Goal: Information Seeking & Learning: Learn about a topic

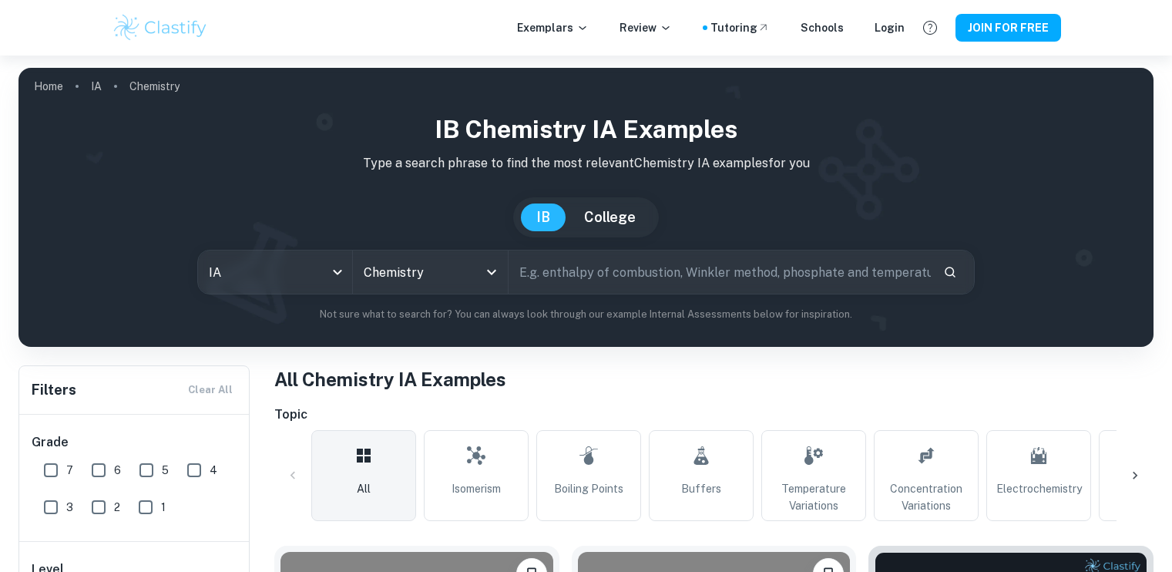
scroll to position [250, 0]
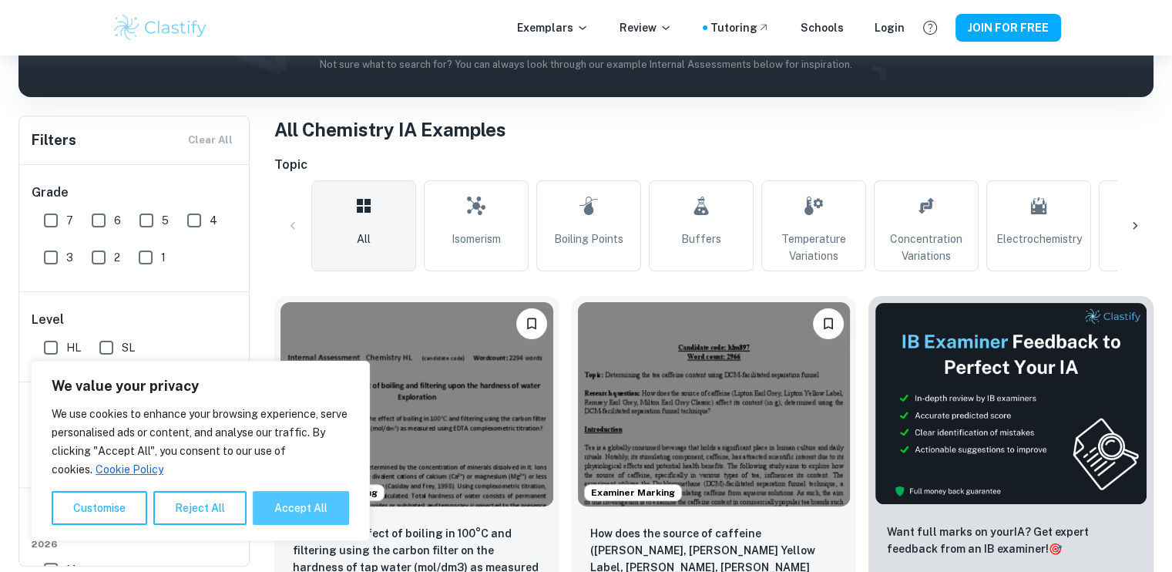
click at [263, 511] on button "Accept All" at bounding box center [301, 508] width 96 height 34
checkbox input "true"
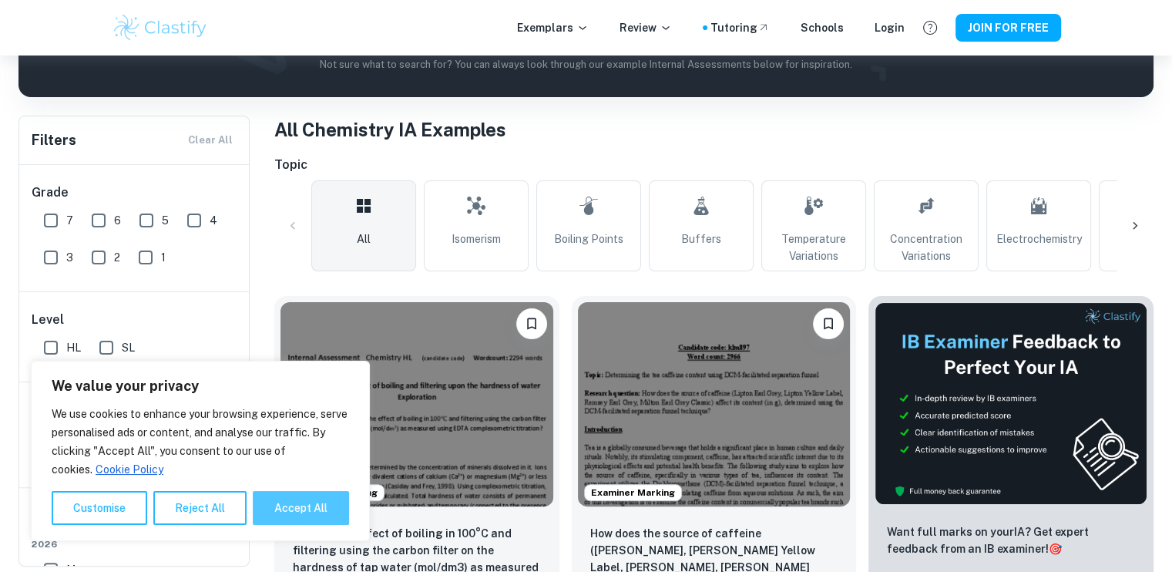
checkbox input "true"
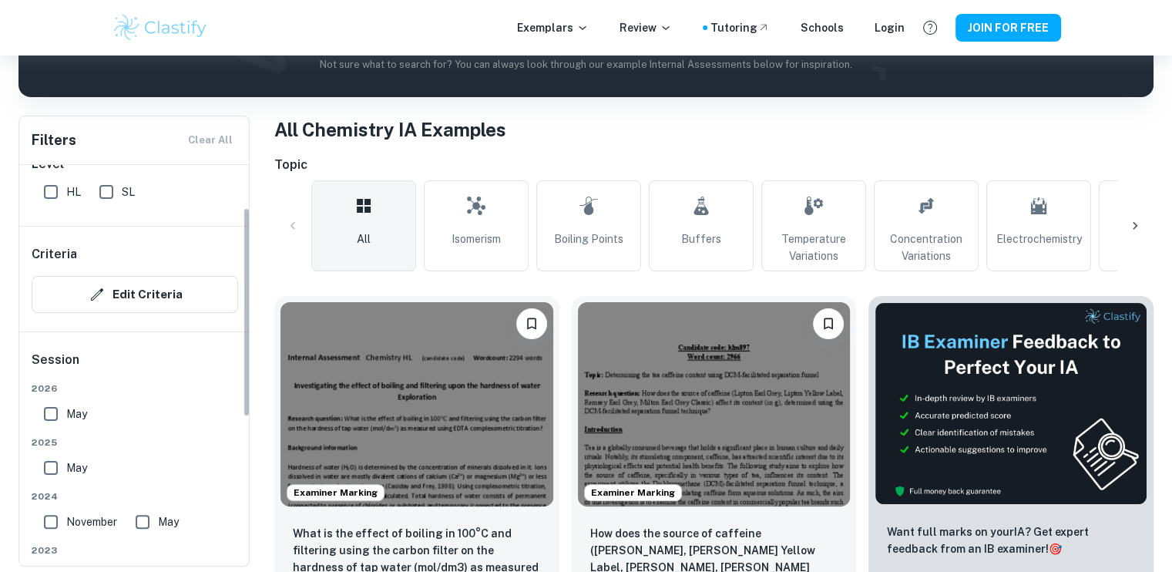
scroll to position [11, 0]
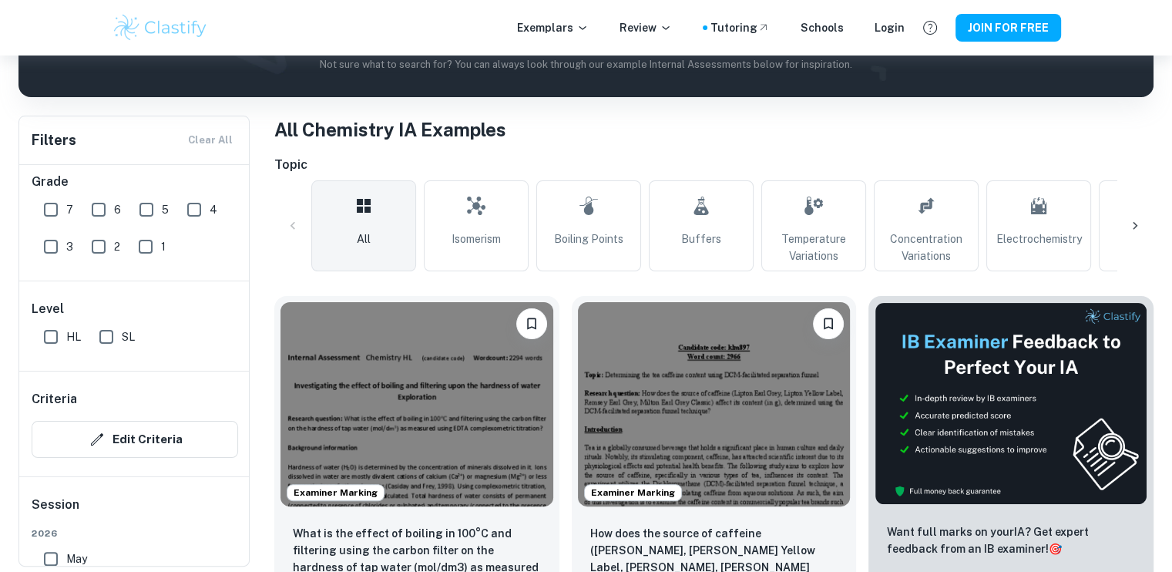
click at [143, 208] on input "5" at bounding box center [146, 209] width 31 height 31
checkbox input "true"
click at [101, 207] on input "6" at bounding box center [98, 209] width 31 height 31
checkbox input "true"
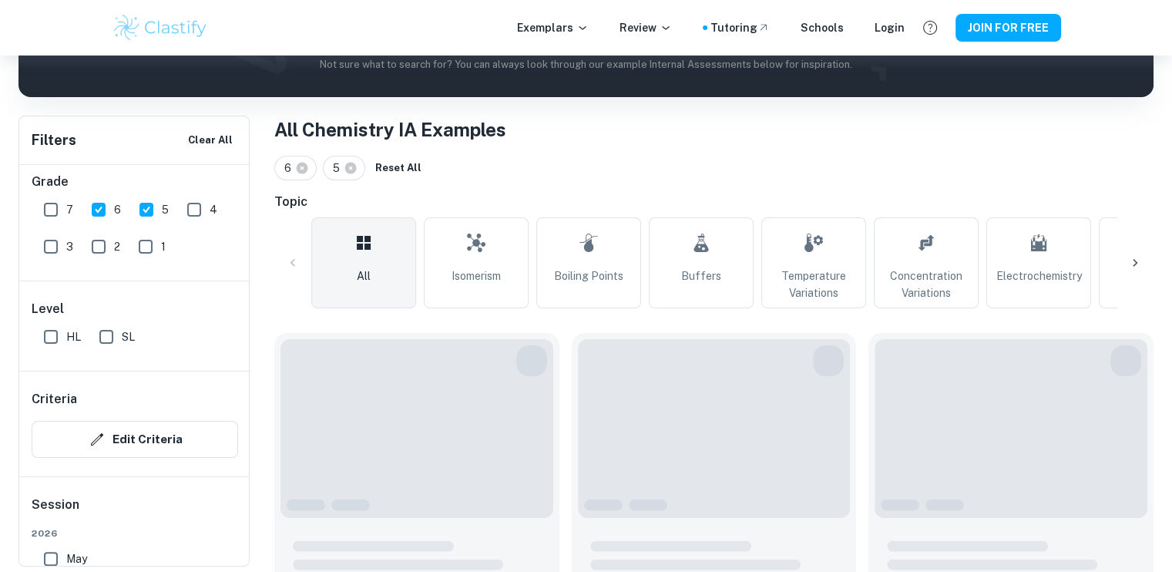
click at [71, 206] on span "7" at bounding box center [69, 209] width 7 height 17
click at [66, 206] on input "7" at bounding box center [50, 209] width 31 height 31
checkbox input "true"
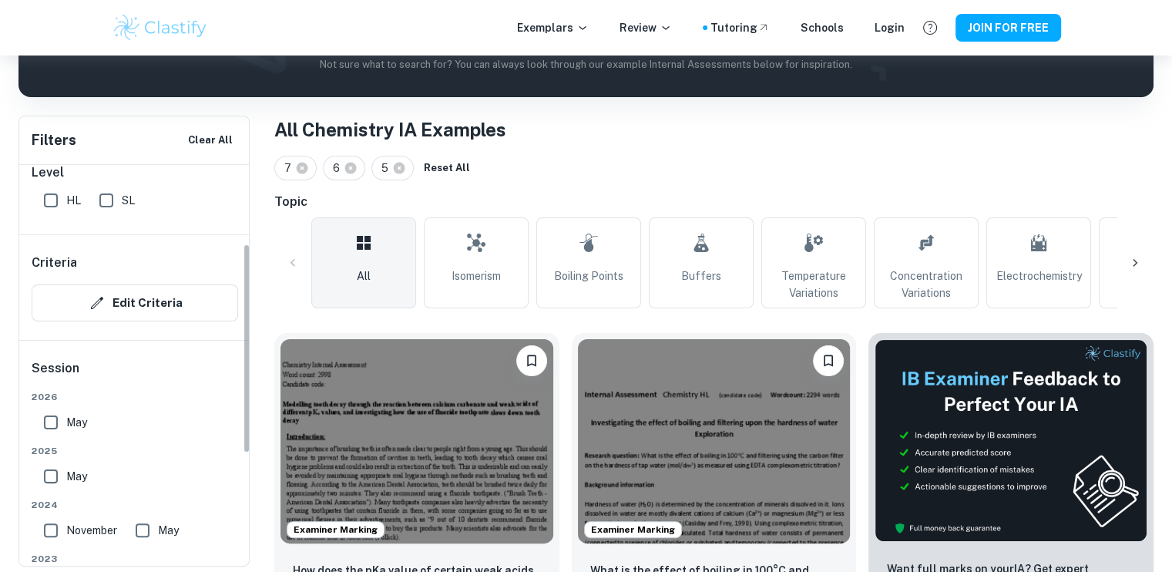
scroll to position [150, 0]
click at [60, 200] on input "HL" at bounding box center [50, 197] width 31 height 31
checkbox input "true"
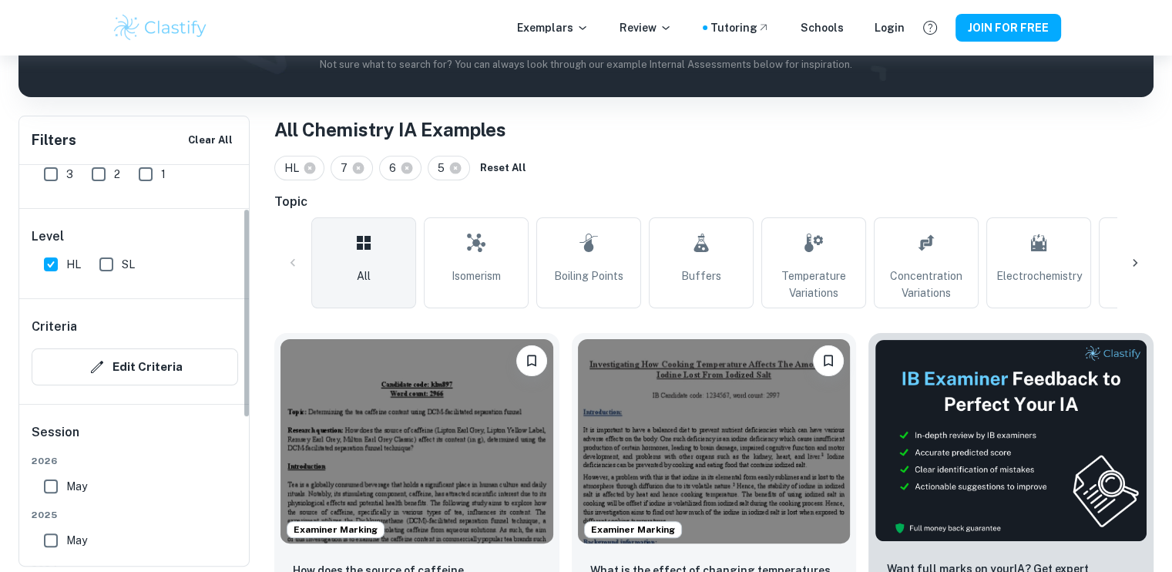
scroll to position [79, 0]
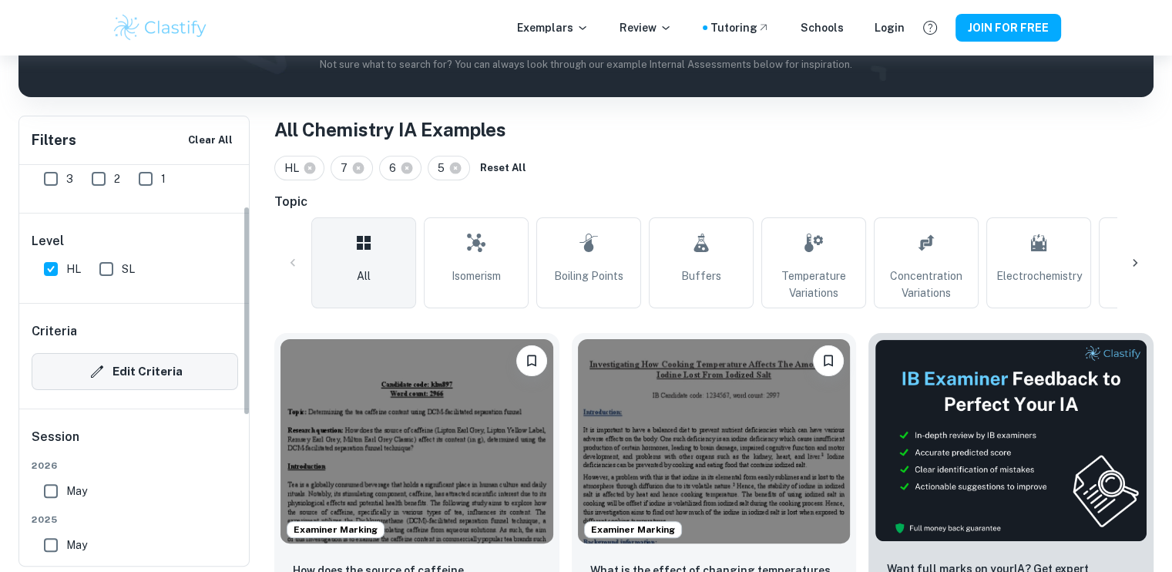
click at [167, 357] on button "Edit Criteria" at bounding box center [135, 371] width 206 height 37
click at [1137, 267] on icon at bounding box center [1134, 262] width 15 height 15
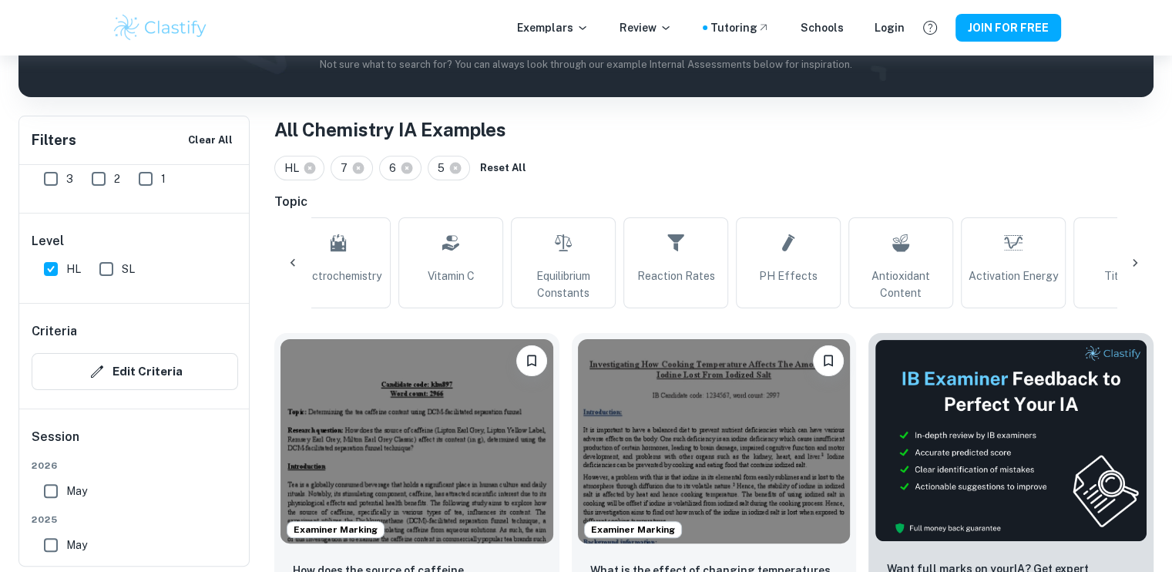
scroll to position [0, 723]
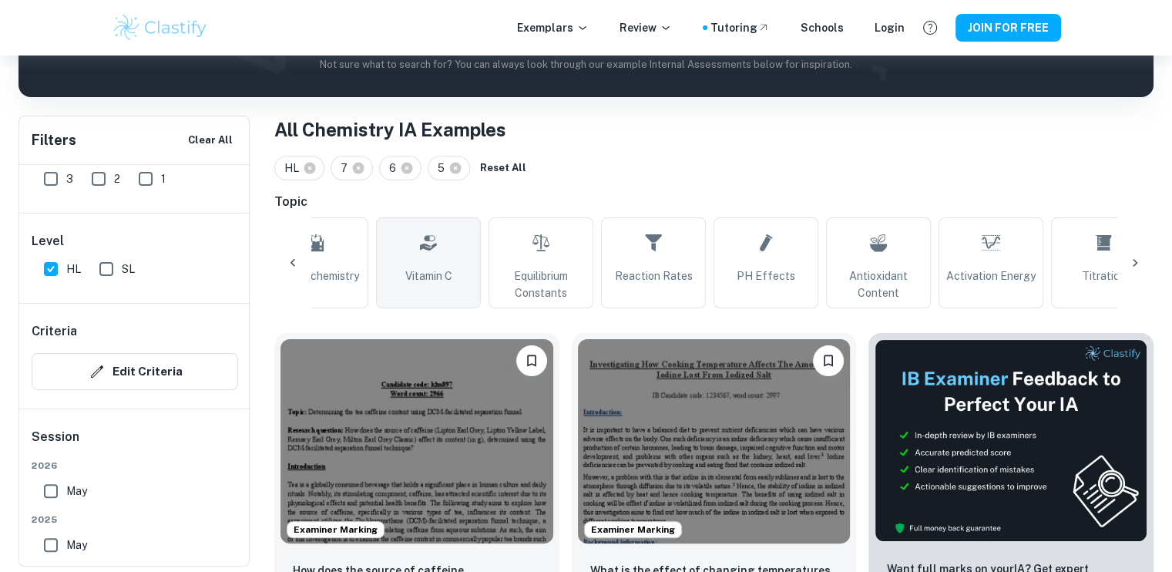
click at [423, 255] on icon at bounding box center [428, 242] width 18 height 37
type input "Vitamin C"
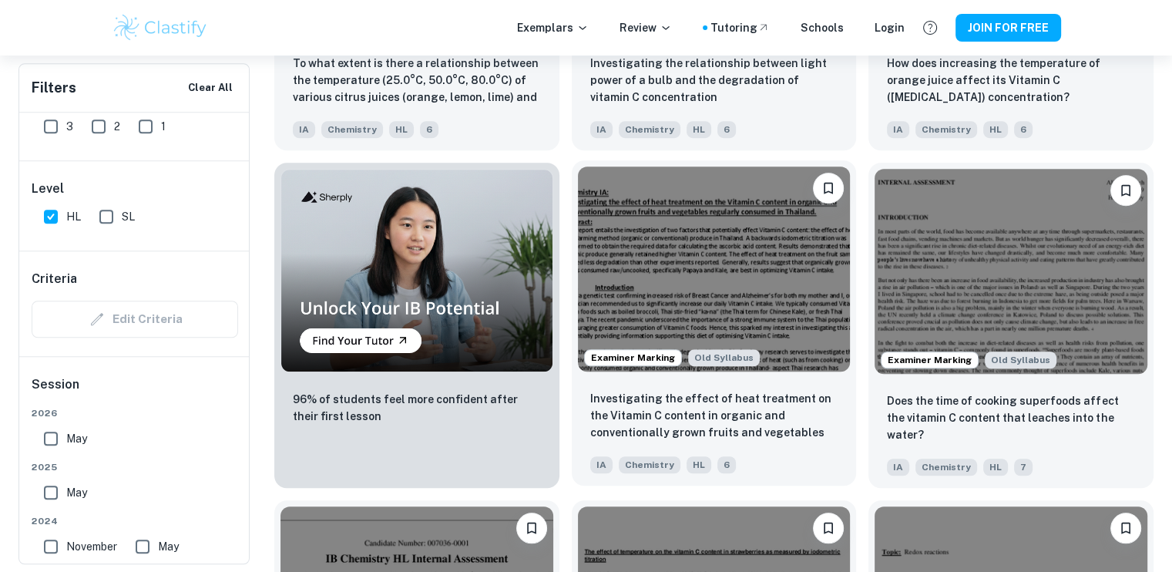
scroll to position [1090, 0]
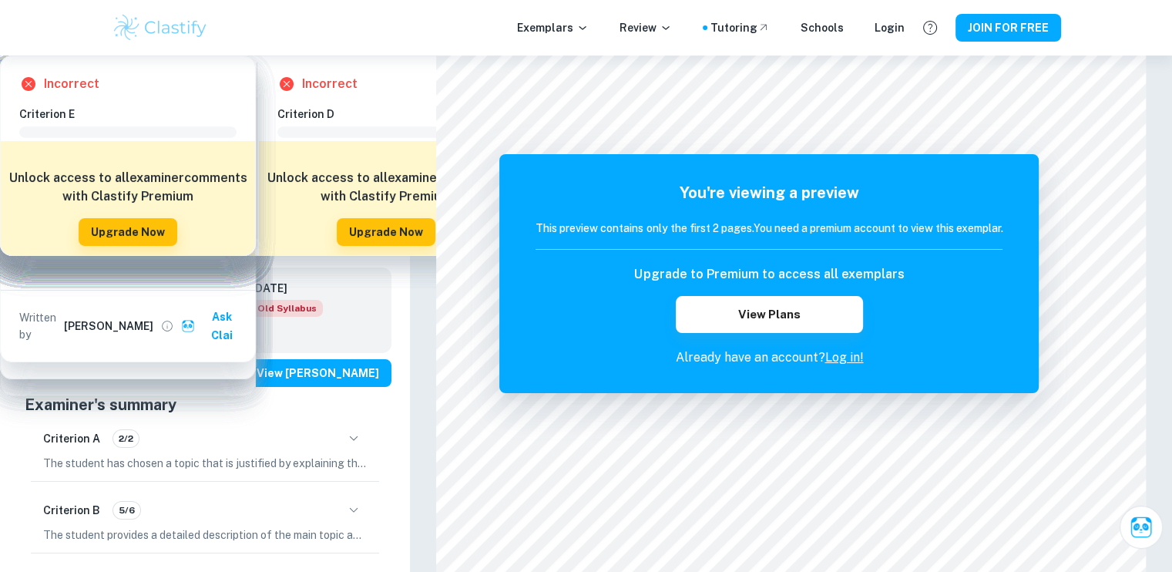
click at [852, 357] on link "Log in!" at bounding box center [843, 357] width 39 height 15
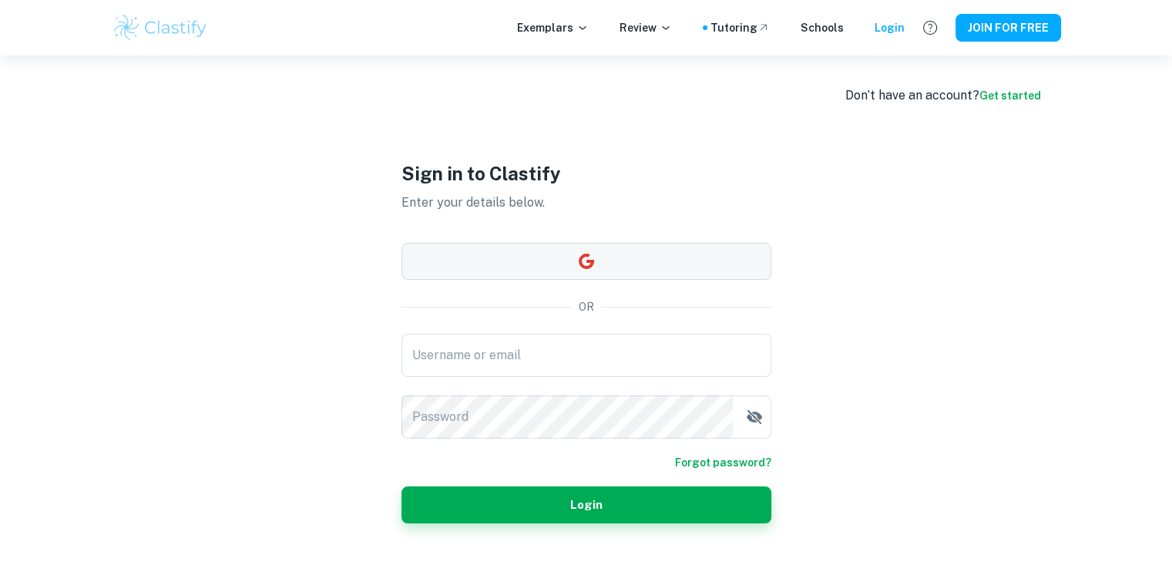
click at [670, 277] on button "button" at bounding box center [586, 261] width 370 height 37
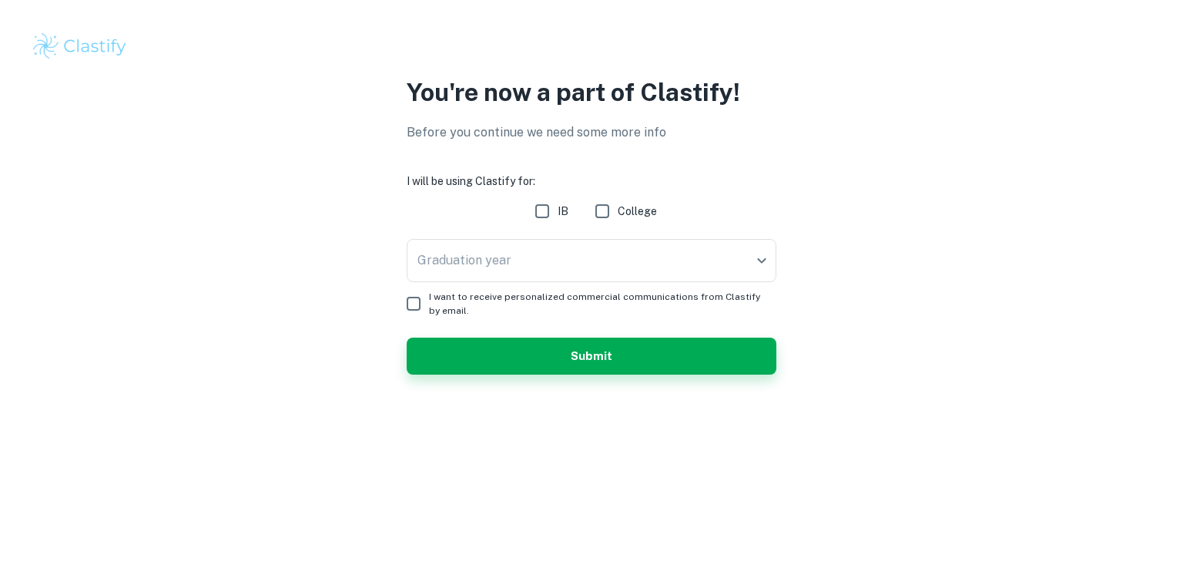
click at [549, 213] on input "IB" at bounding box center [542, 211] width 31 height 31
checkbox input "true"
click at [579, 267] on body "We value your privacy We use cookies to enhance your browsing experience, serve…" at bounding box center [591, 286] width 1183 height 572
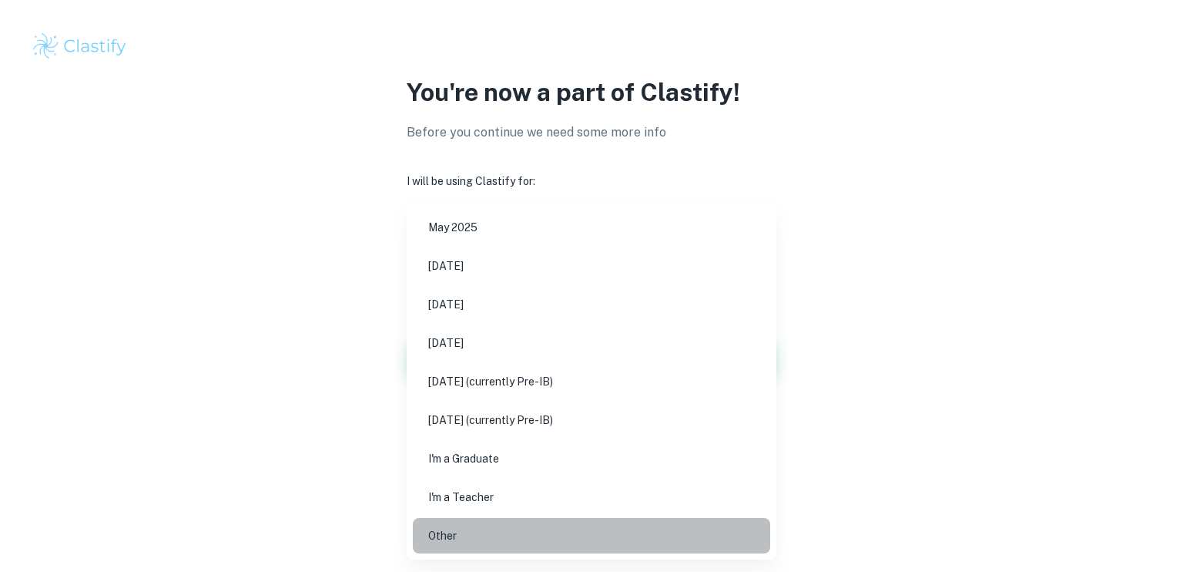
click at [508, 535] on li "Other" at bounding box center [591, 535] width 357 height 35
type input "Other"
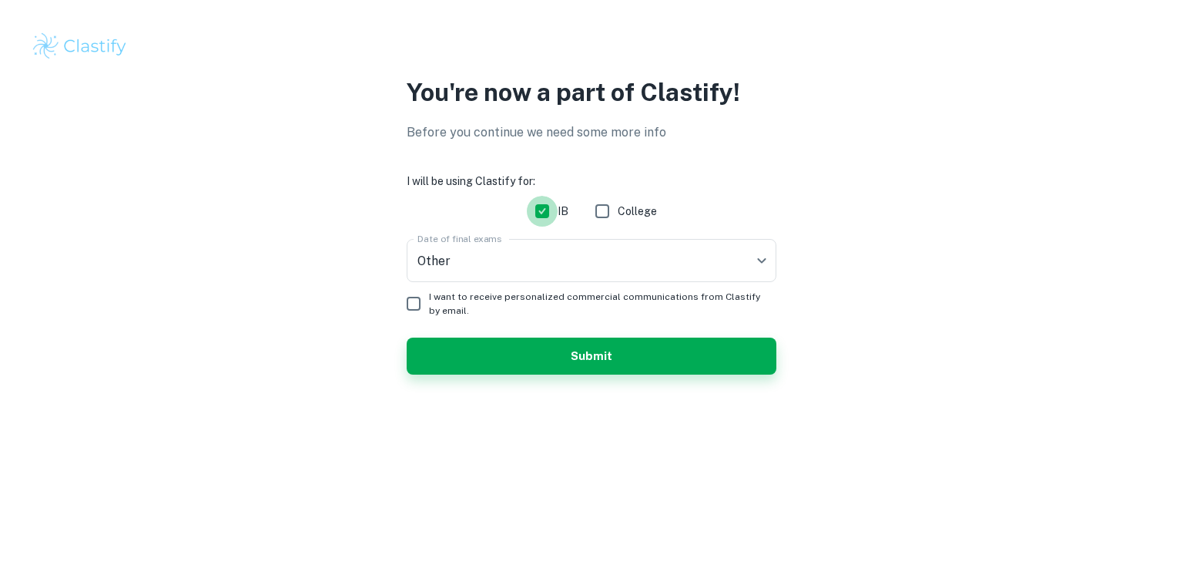
click at [554, 213] on input "IB" at bounding box center [542, 211] width 31 height 31
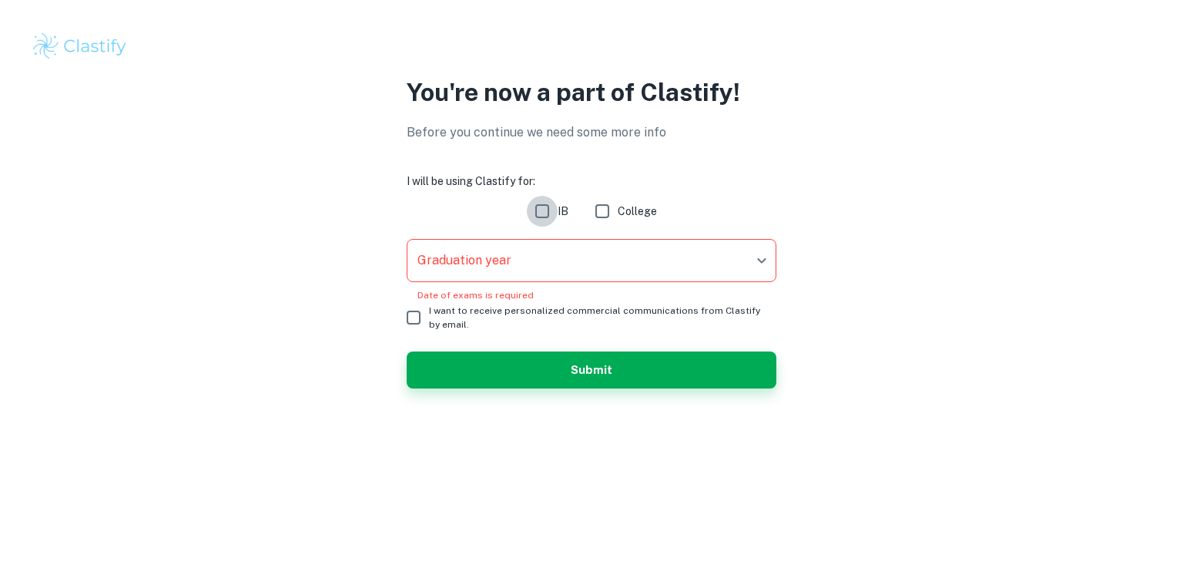
click at [555, 215] on input "IB" at bounding box center [542, 211] width 31 height 31
checkbox input "true"
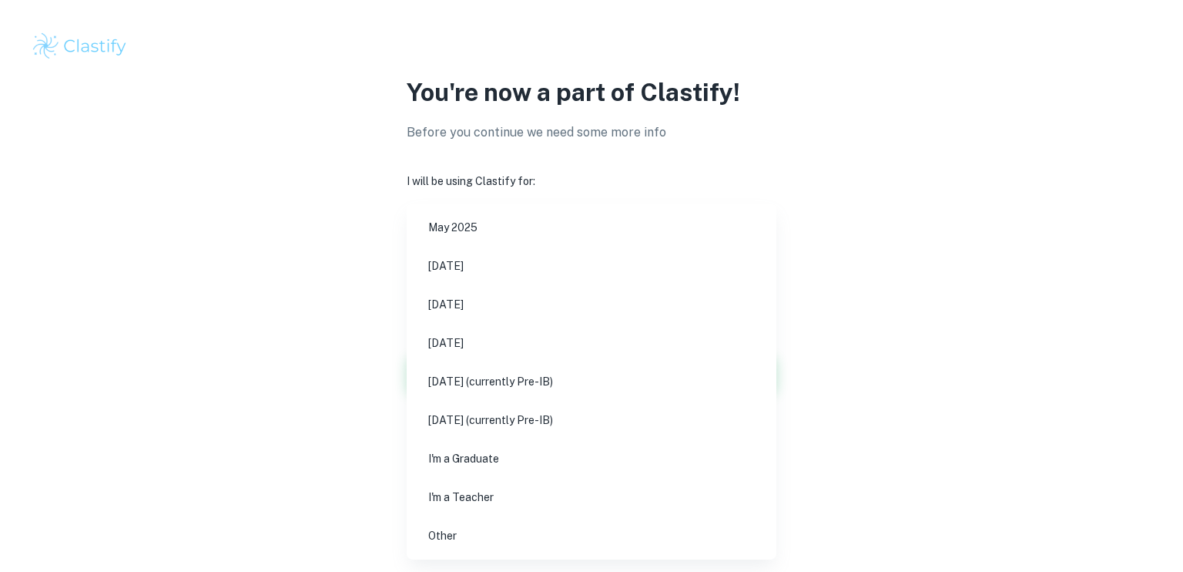
click at [548, 261] on body "We value your privacy We use cookies to enhance your browsing experience, serve…" at bounding box center [591, 286] width 1183 height 572
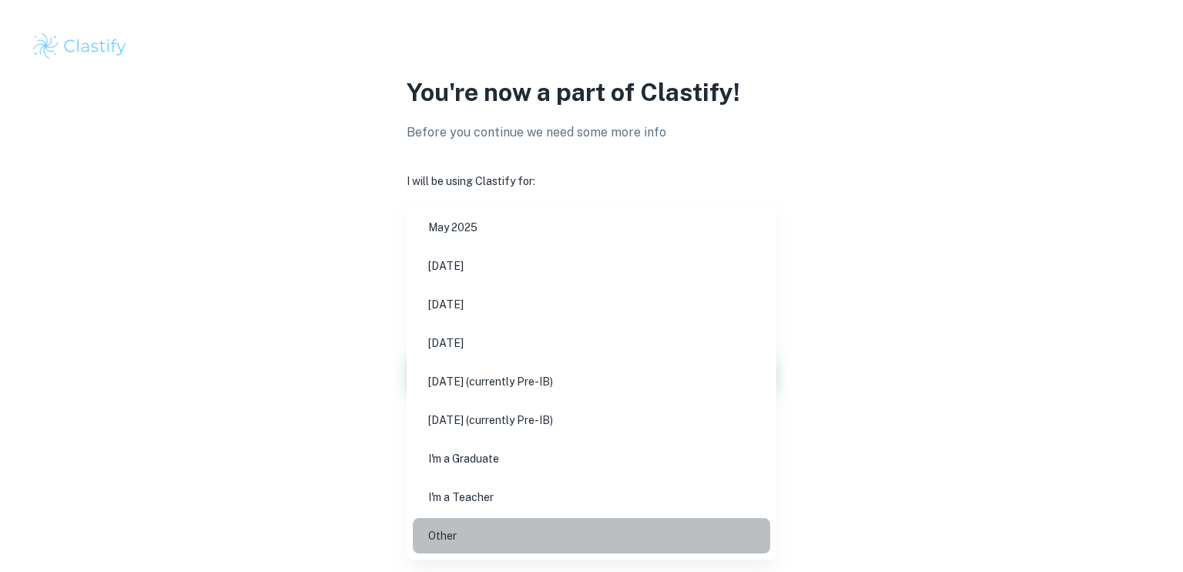
click at [495, 522] on li "Other" at bounding box center [591, 535] width 357 height 35
type input "Other"
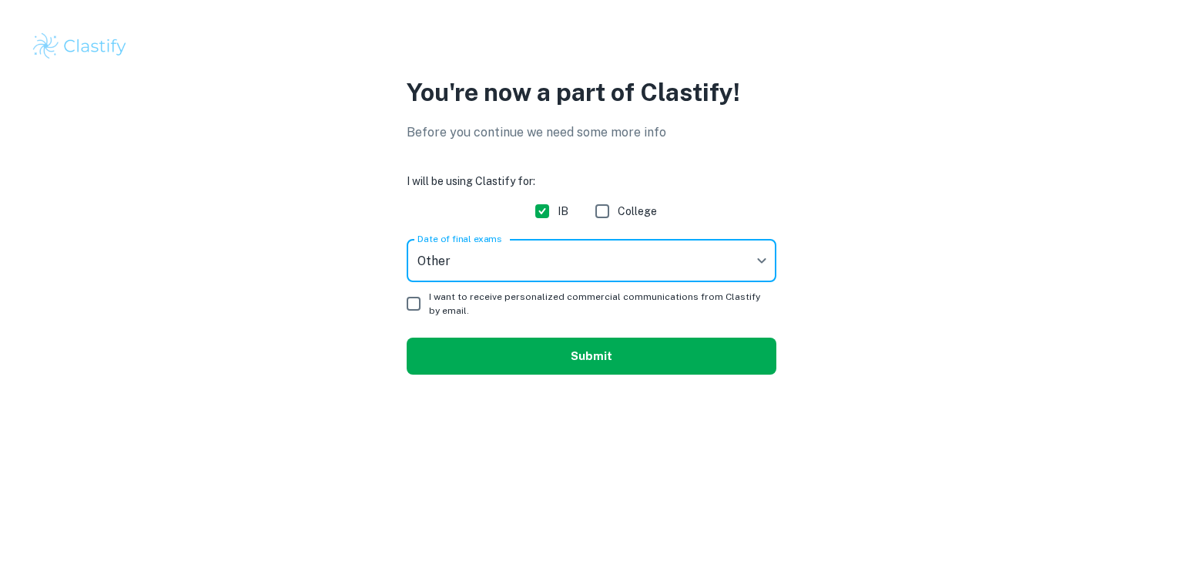
click at [536, 354] on button "Submit" at bounding box center [592, 355] width 370 height 37
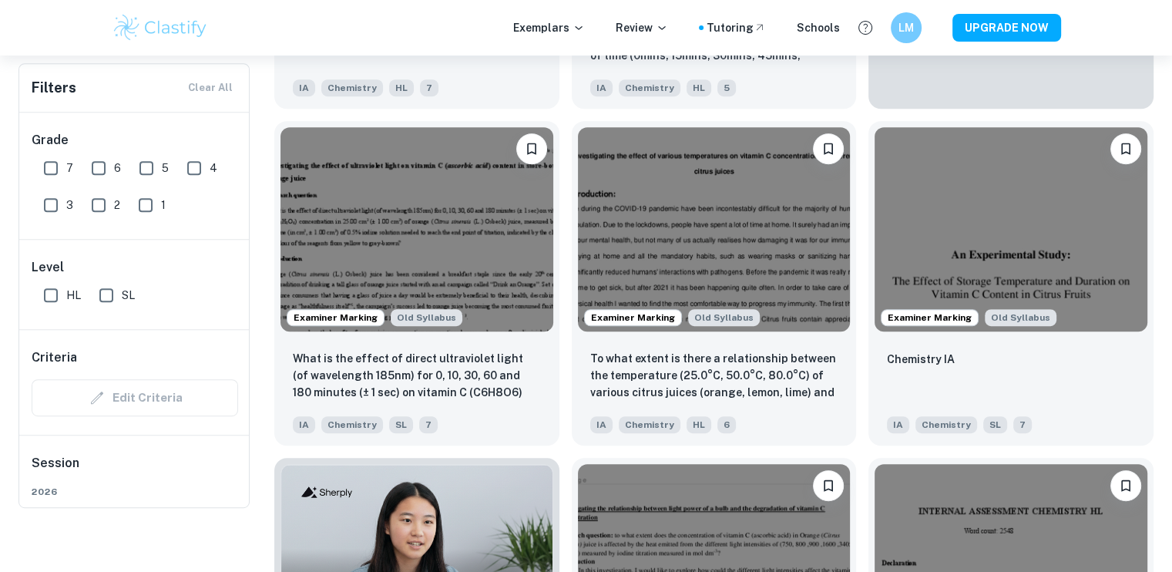
scroll to position [0, 12]
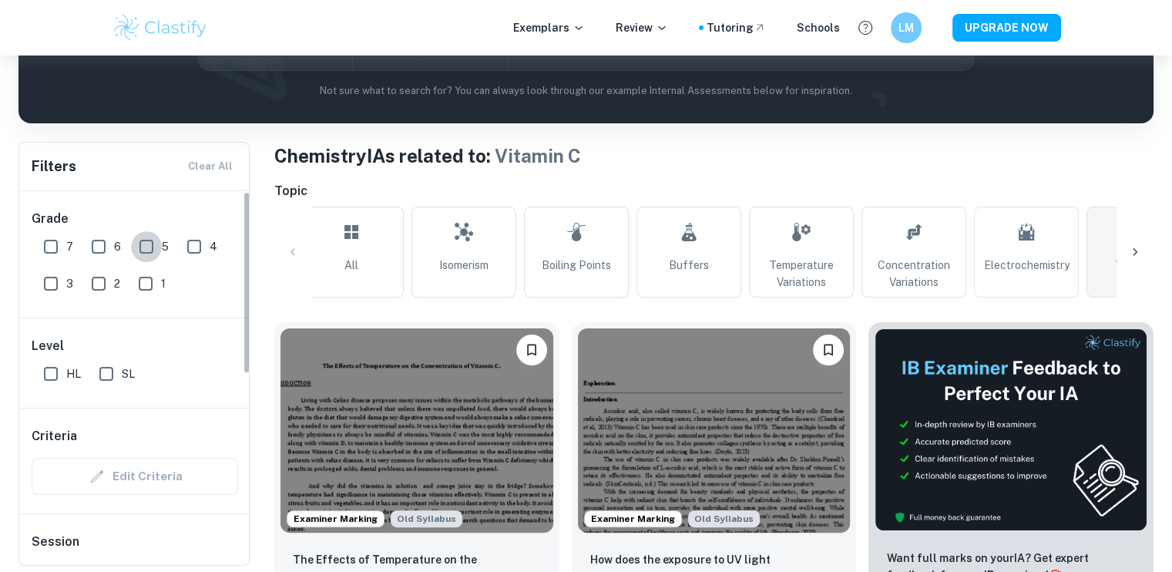
click at [147, 249] on input "5" at bounding box center [146, 246] width 31 height 31
checkbox input "true"
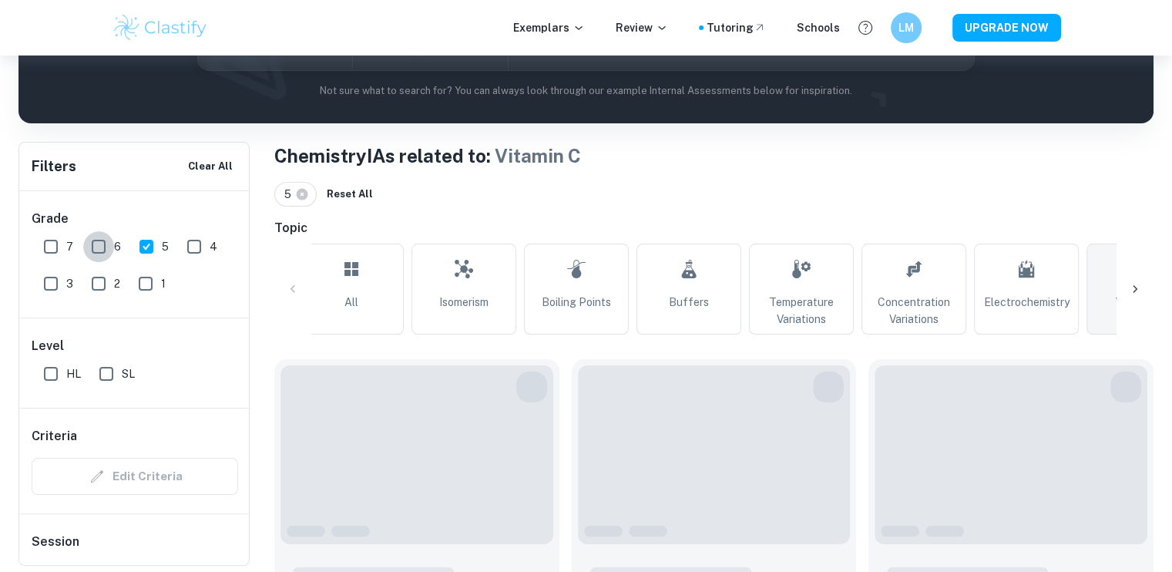
click at [96, 243] on input "6" at bounding box center [98, 246] width 31 height 31
checkbox input "true"
click at [52, 246] on input "7" at bounding box center [50, 246] width 31 height 31
checkbox input "true"
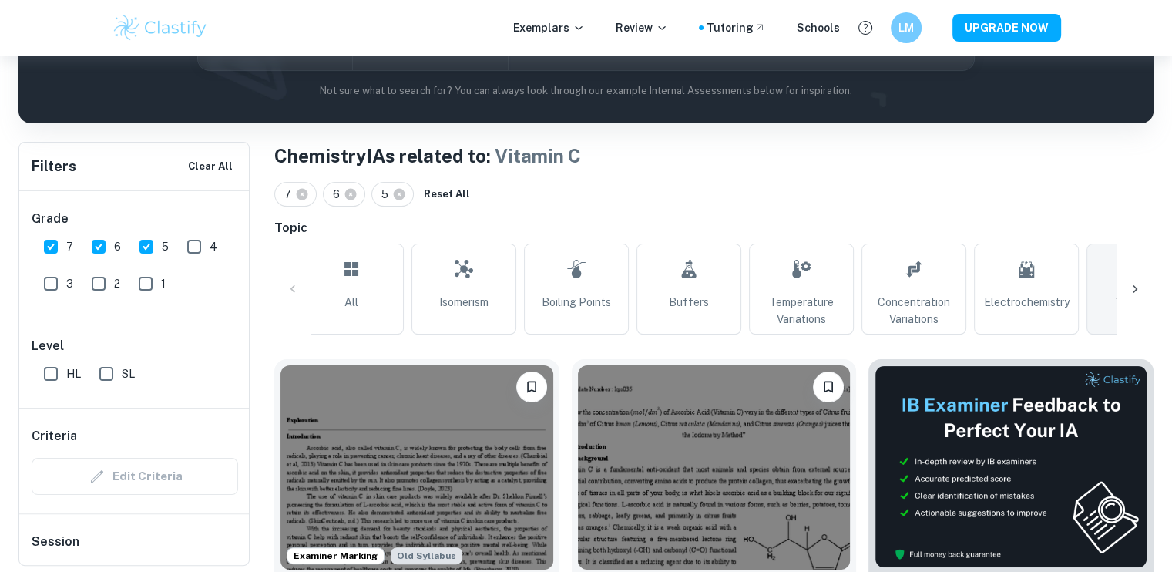
click at [53, 373] on input "HL" at bounding box center [50, 373] width 31 height 31
checkbox input "true"
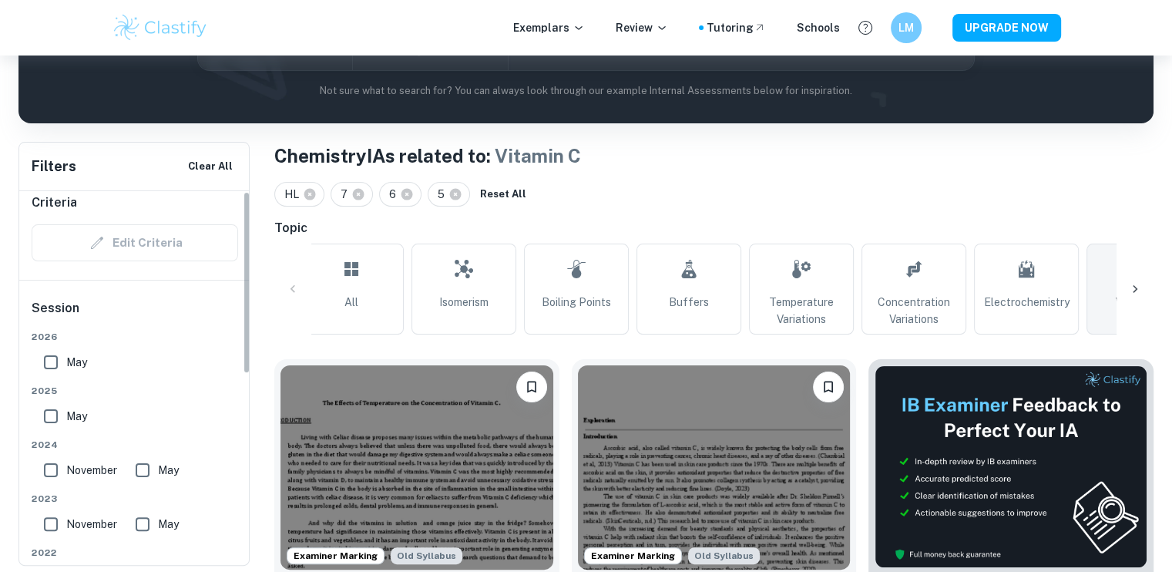
scroll to position [0, 0]
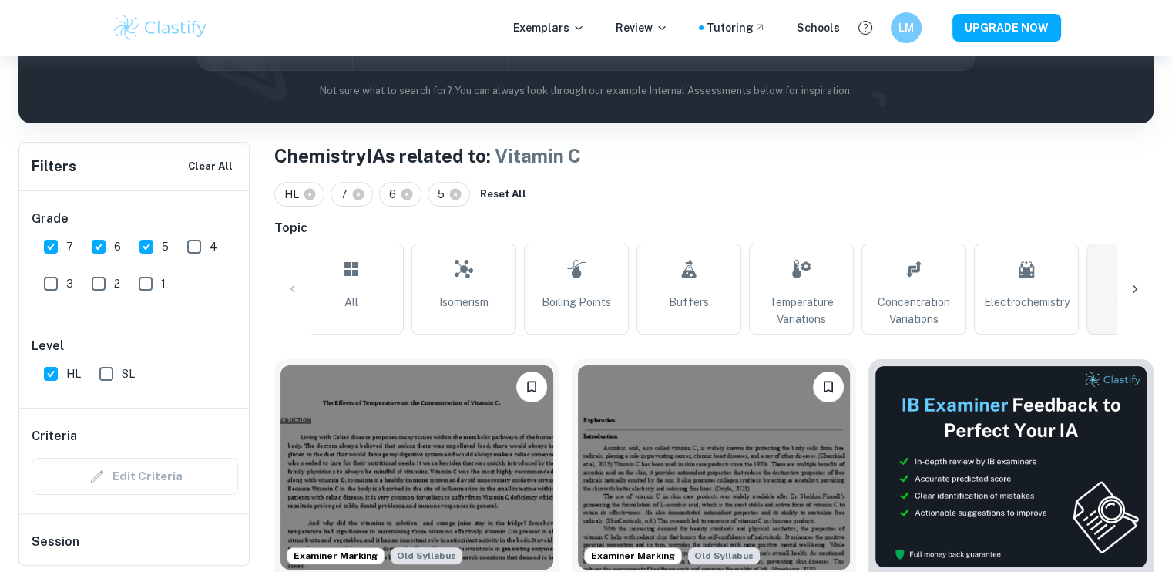
click at [1137, 290] on icon at bounding box center [1134, 288] width 15 height 15
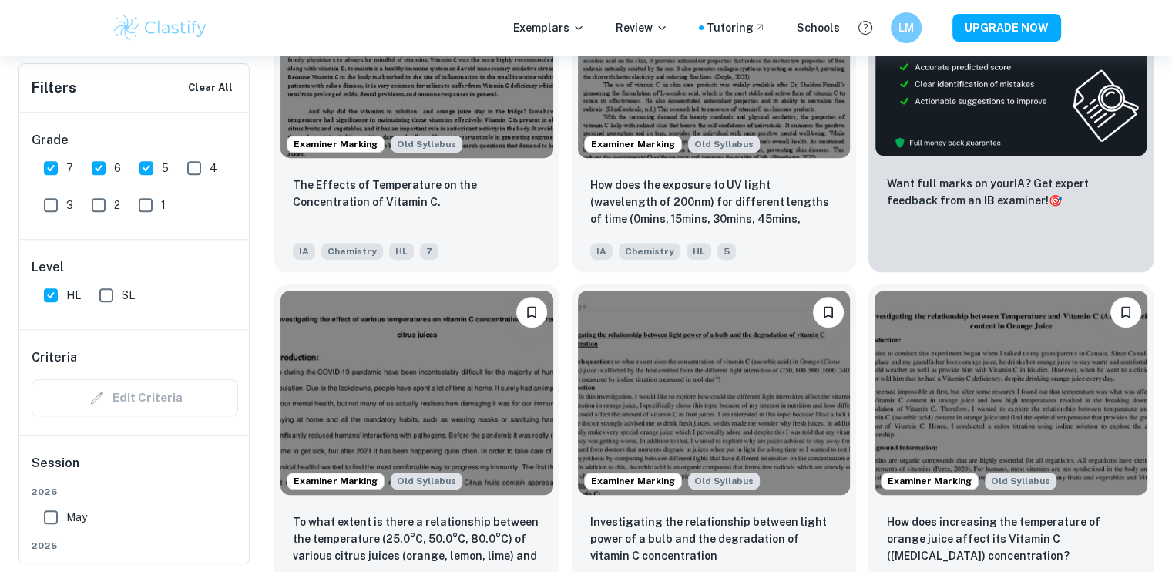
scroll to position [639, 0]
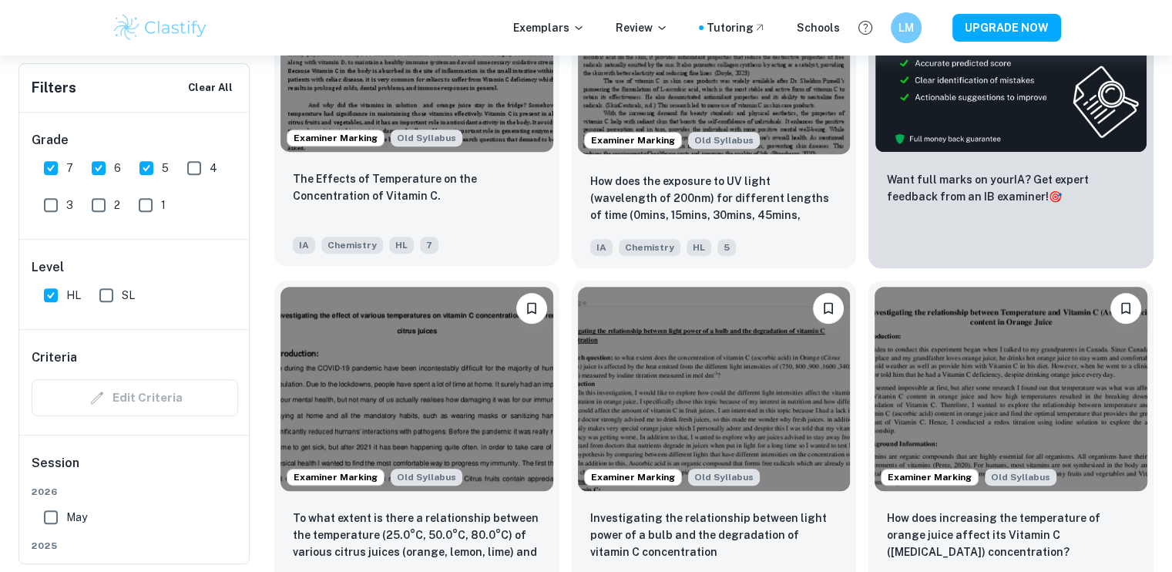
click at [482, 123] on img at bounding box center [416, 50] width 273 height 204
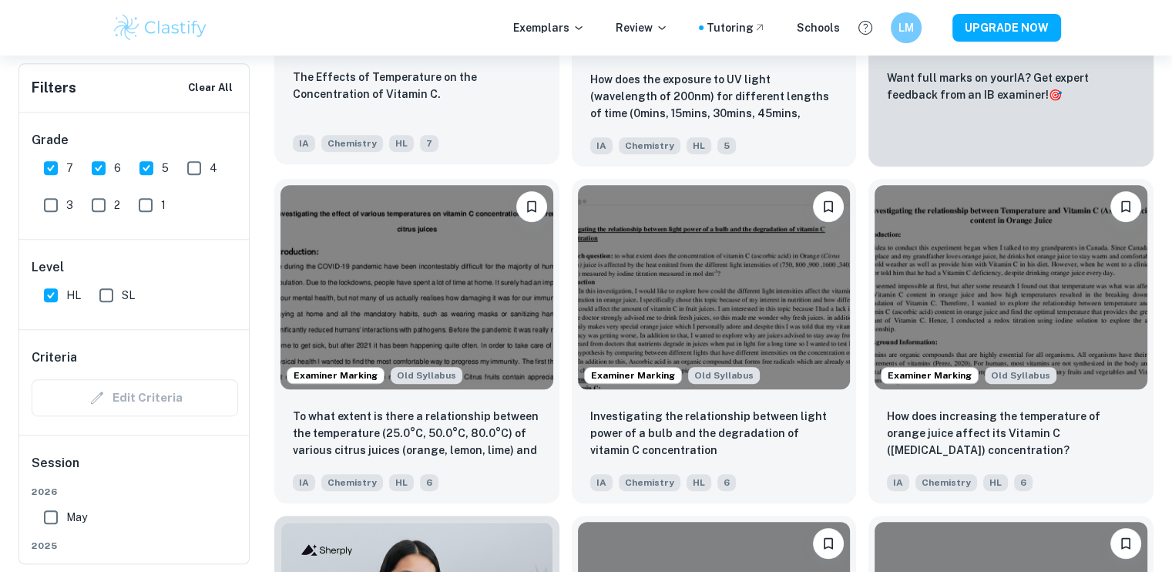
scroll to position [740, 0]
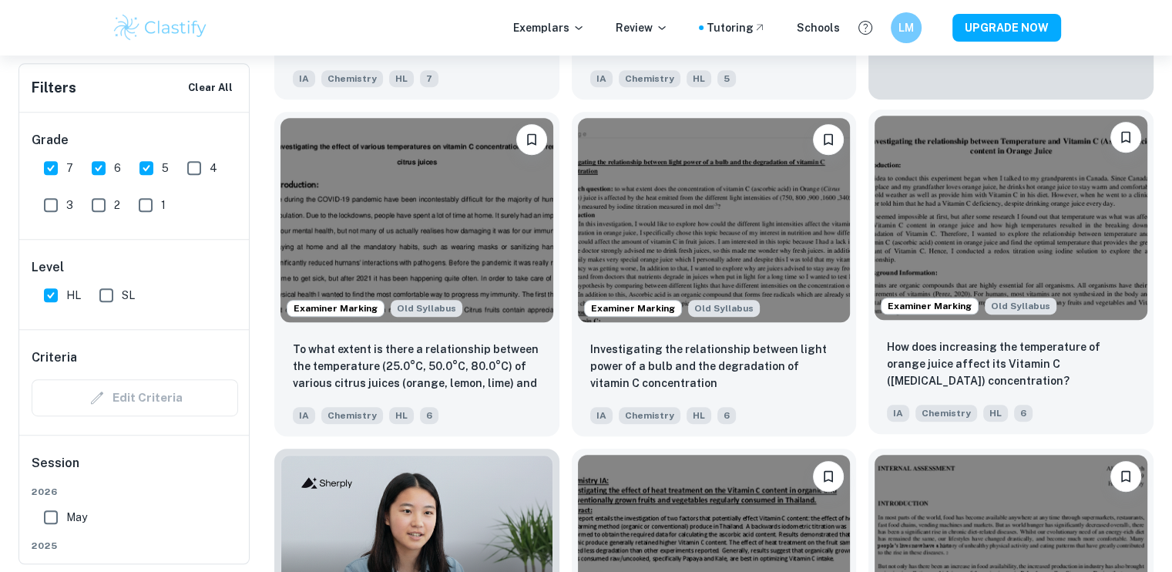
click at [957, 210] on img at bounding box center [1010, 218] width 273 height 204
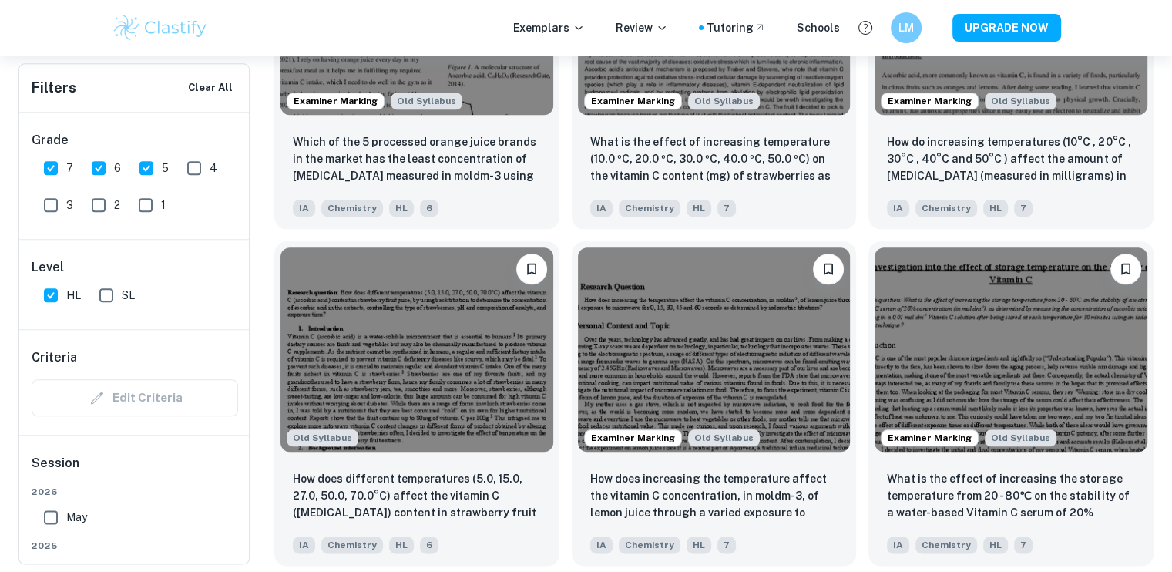
scroll to position [1723, 0]
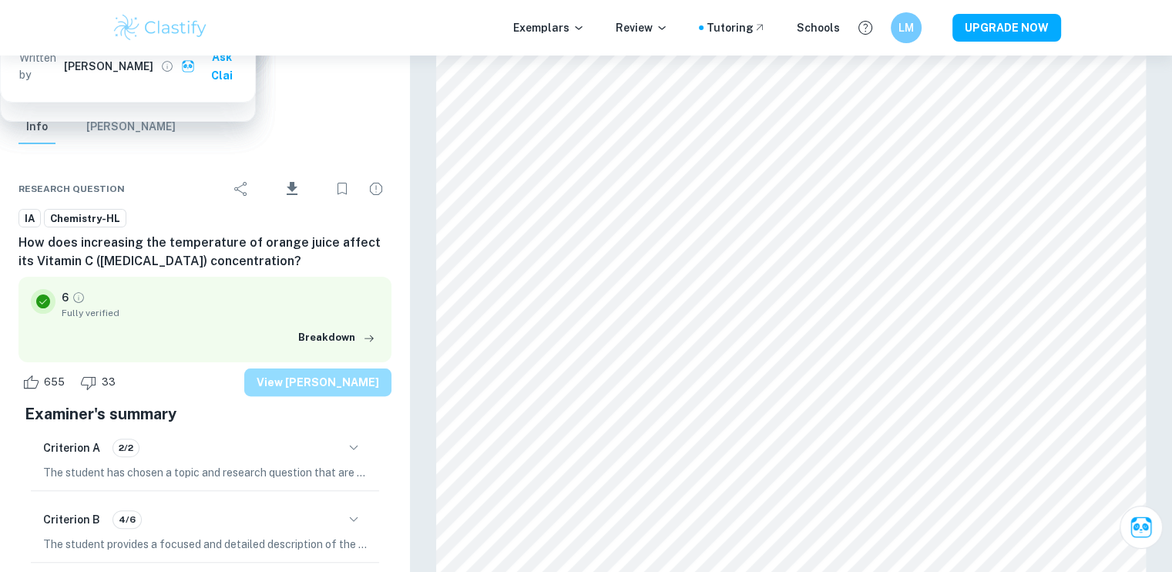
click at [364, 394] on button "View [PERSON_NAME]" at bounding box center [317, 382] width 147 height 28
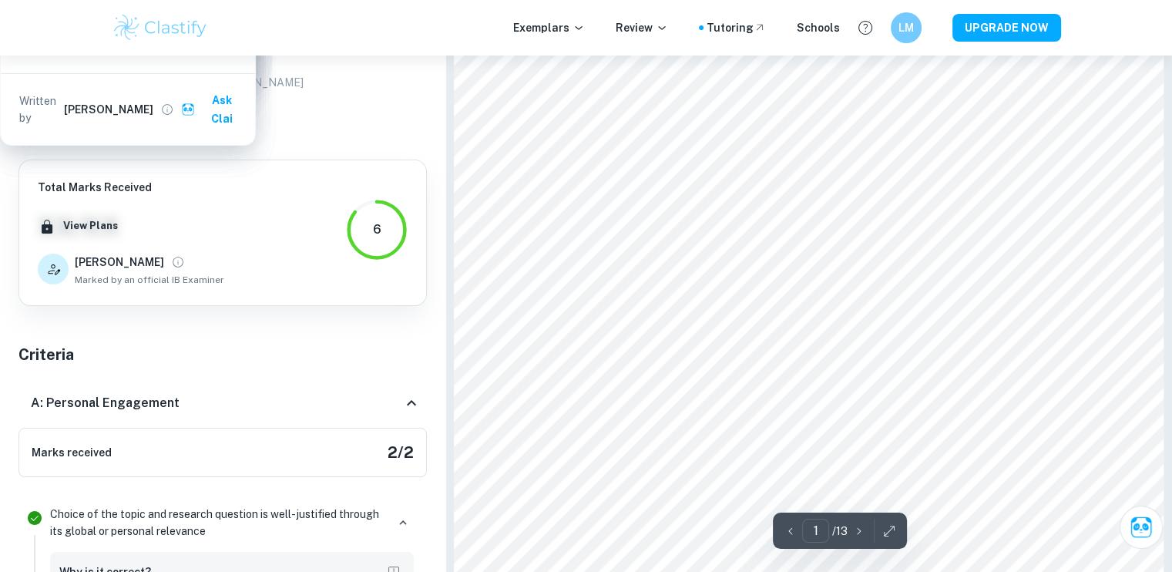
scroll to position [327, 0]
click at [37, 136] on button "Info" at bounding box center [36, 127] width 37 height 34
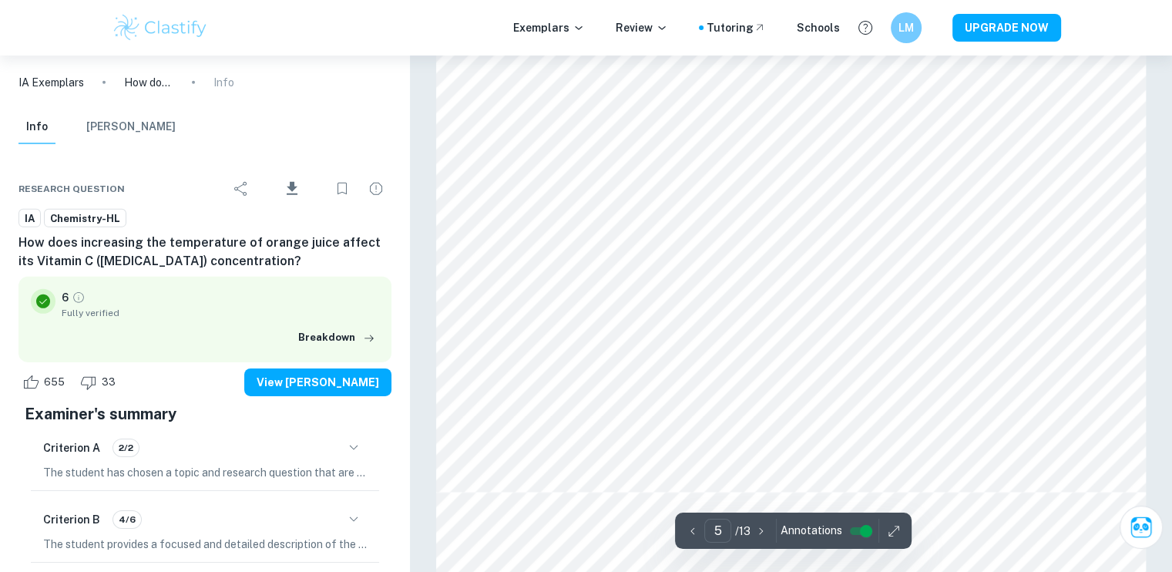
scroll to position [4798, 0]
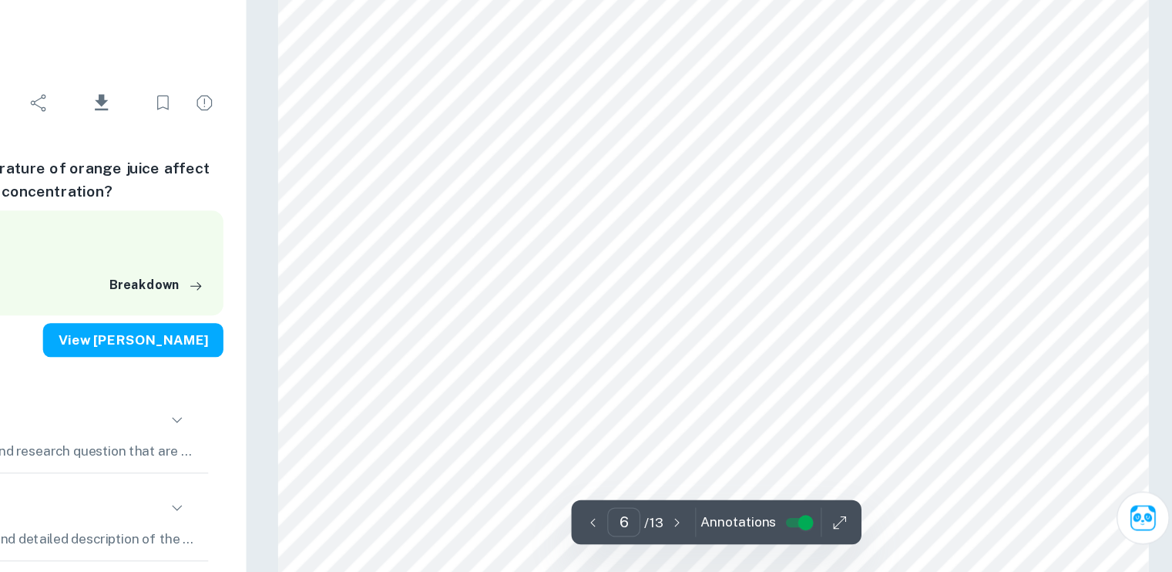
scroll to position [5670, 0]
type input "7"
click at [711, 233] on div at bounding box center [790, 232] width 190 height 21
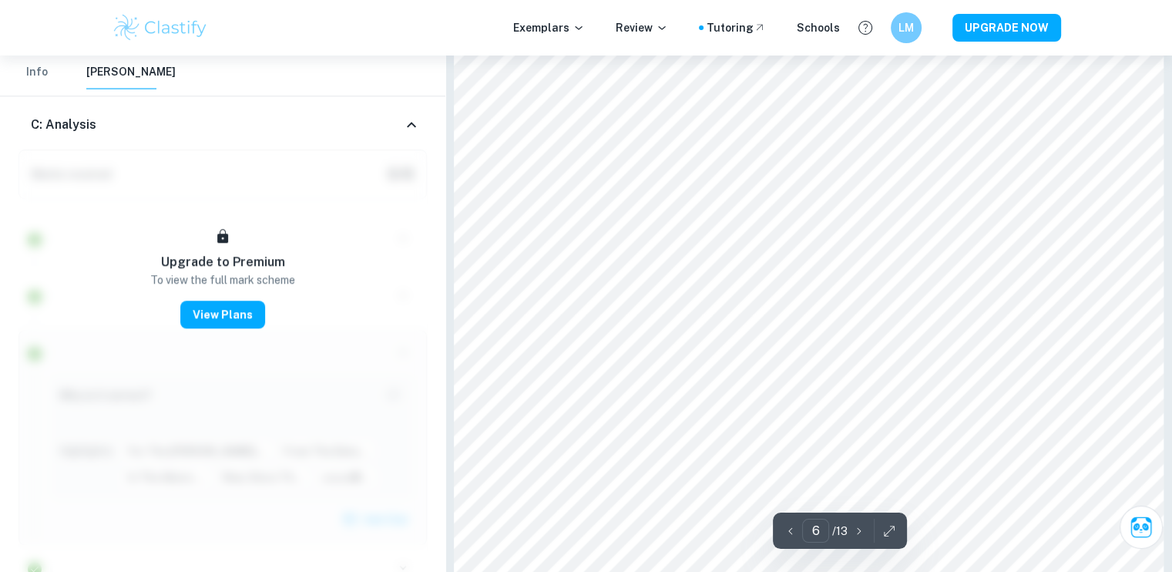
scroll to position [5473, 0]
type input "10"
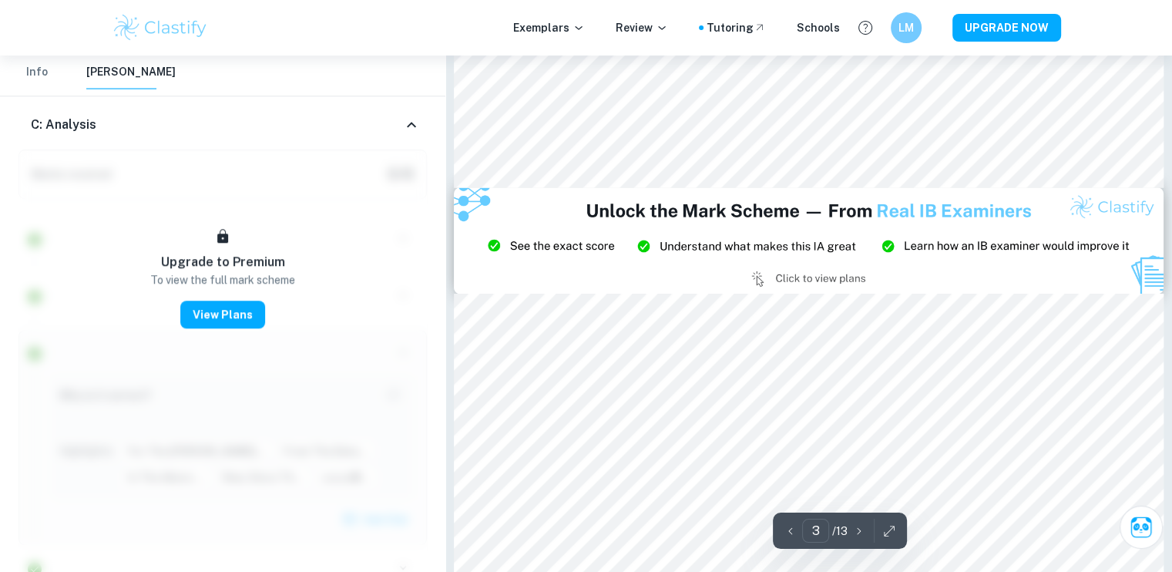
type input "2"
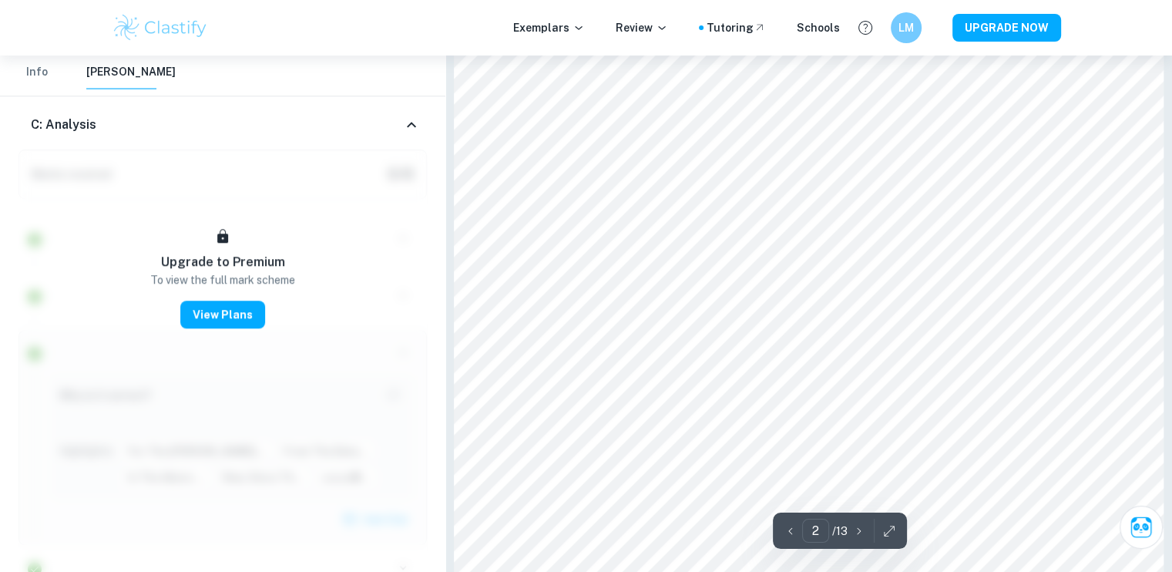
scroll to position [1393, 0]
